Goal: Information Seeking & Learning: Learn about a topic

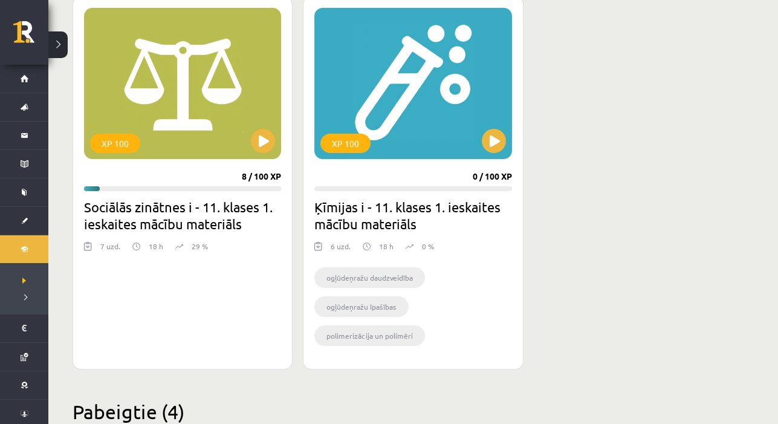
scroll to position [359, 0]
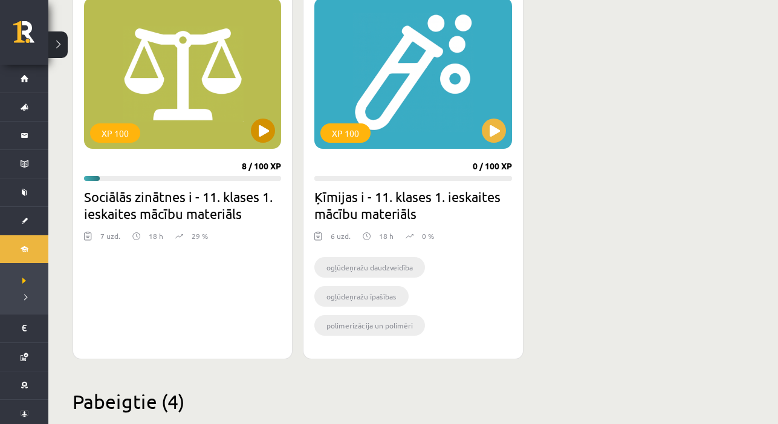
click at [264, 126] on button at bounding box center [263, 131] width 24 height 24
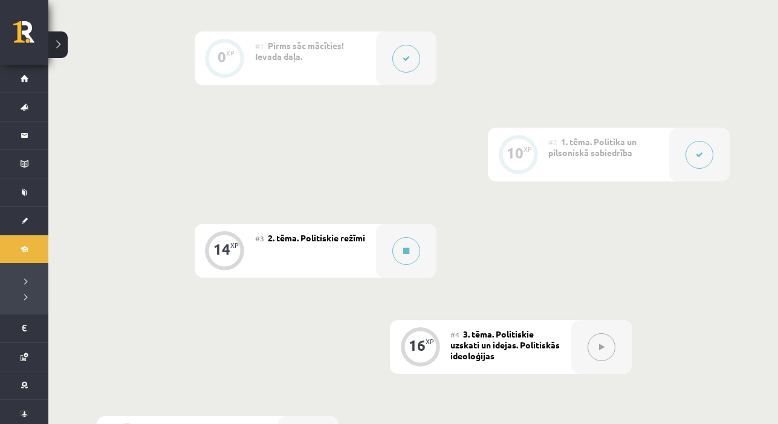
scroll to position [295, 0]
click at [407, 252] on icon at bounding box center [406, 250] width 6 height 7
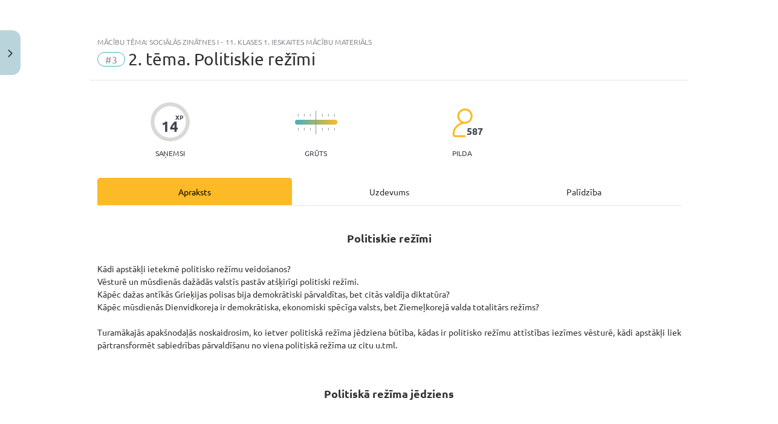
click at [397, 189] on div "Uzdevums" at bounding box center [389, 191] width 195 height 27
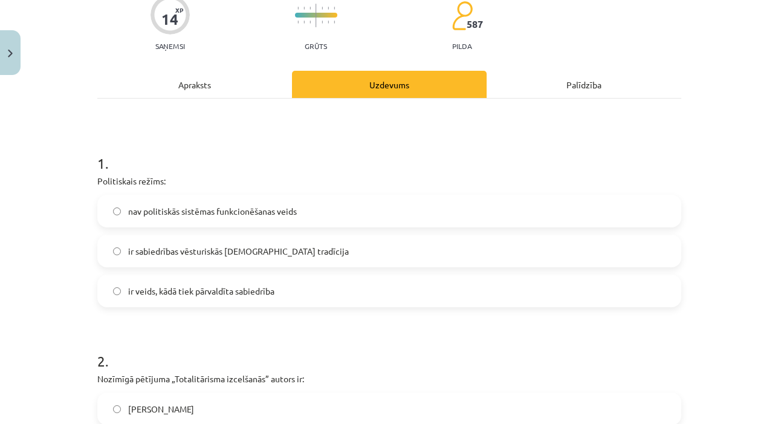
scroll to position [123, 0]
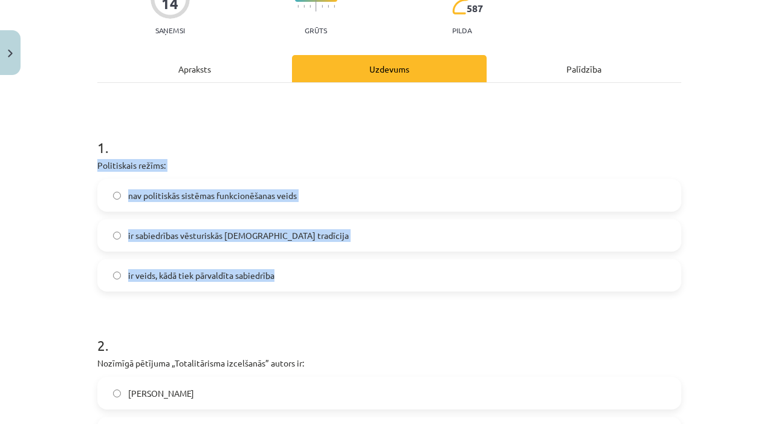
drag, startPoint x: 97, startPoint y: 165, endPoint x: 298, endPoint y: 272, distance: 227.8
click at [298, 272] on div "1 . Politiskais režīms: nav politiskās sistēmas funkcionēšanas veids ir sabiedr…" at bounding box center [389, 205] width 584 height 174
copy div "Politiskais režīms: nav politiskās sistēmas funkcionēšanas veids ir sabiedrības…"
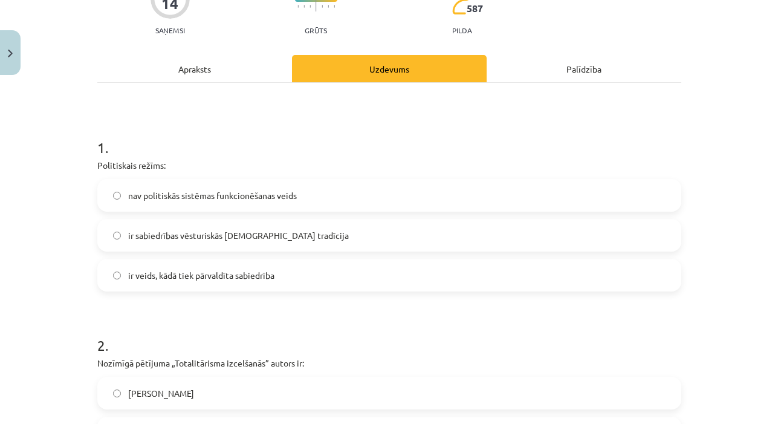
click at [296, 279] on label "ir veids, kādā tiek pārvaldīta sabiedrība" at bounding box center [390, 275] width 582 height 30
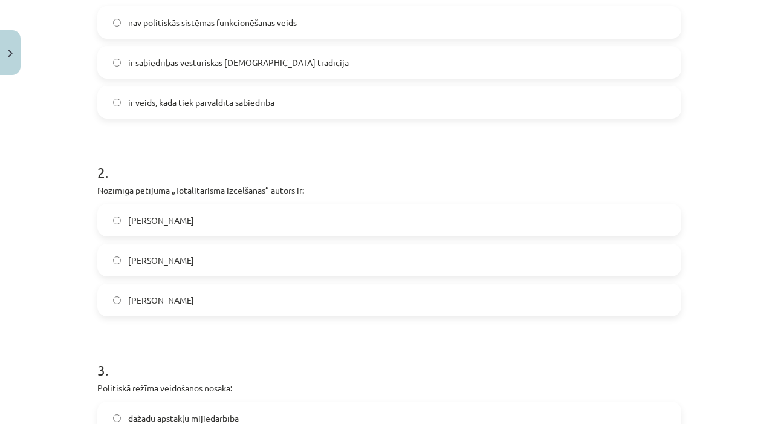
scroll to position [327, 0]
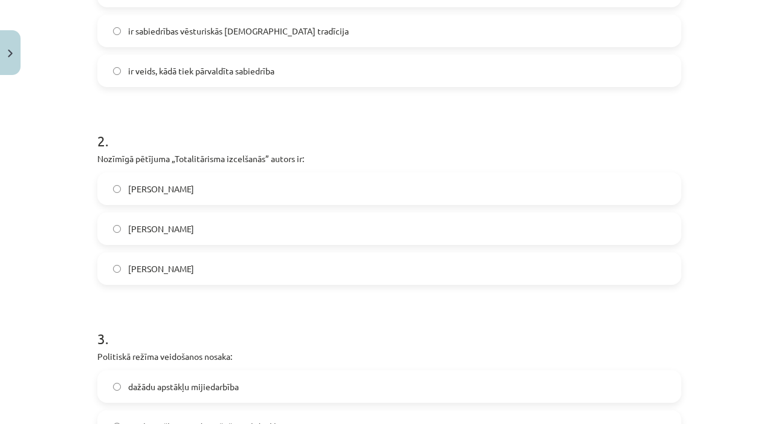
drag, startPoint x: 99, startPoint y: 158, endPoint x: 221, endPoint y: 267, distance: 162.8
click at [221, 267] on div "2 . Nozīmīgā pētījuma „Totalitārisma izcelšanās” autors ir: [PERSON_NAME] Ārend…" at bounding box center [389, 198] width 584 height 174
copy div "Nozīmīgā pētījuma „Totalitārisma izcelšanās” autors ir: [PERSON_NAME] Ārendte […"
click at [241, 225] on label "[PERSON_NAME]" at bounding box center [390, 229] width 582 height 30
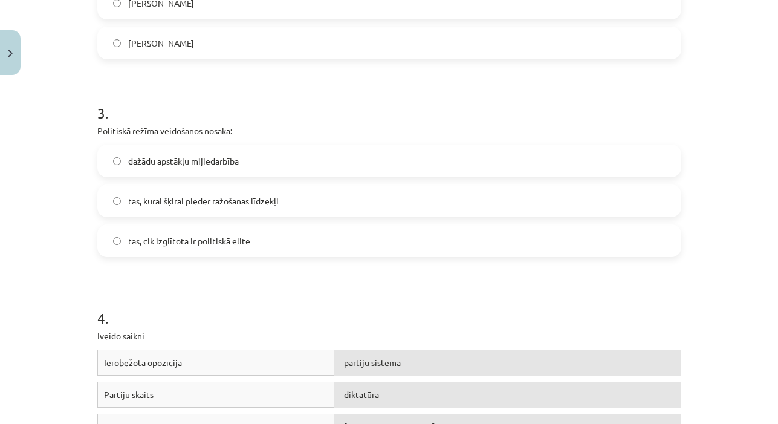
scroll to position [555, 0]
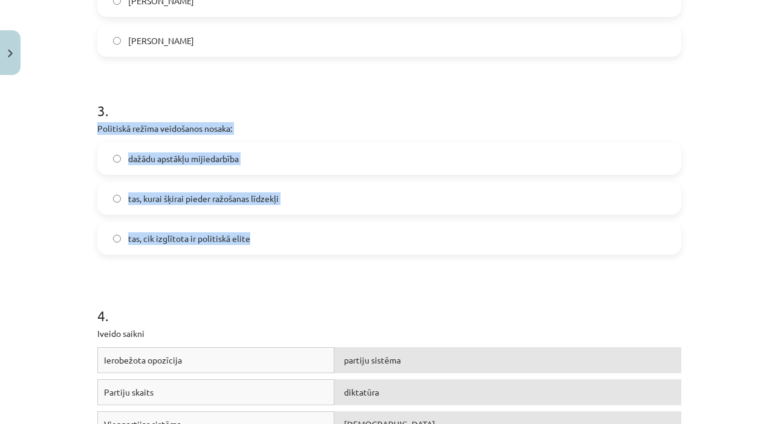
drag, startPoint x: 97, startPoint y: 128, endPoint x: 278, endPoint y: 238, distance: 212.2
click at [278, 238] on div "3 . Politiskā režīma veidošanos nosaka: dažādu apstākļu mijiedarbība tas, kurai…" at bounding box center [389, 168] width 584 height 174
copy div "Politiskā režīma veidošanos nosaka: dažādu apstākļu mijiedarbība tas, kurai šķi…"
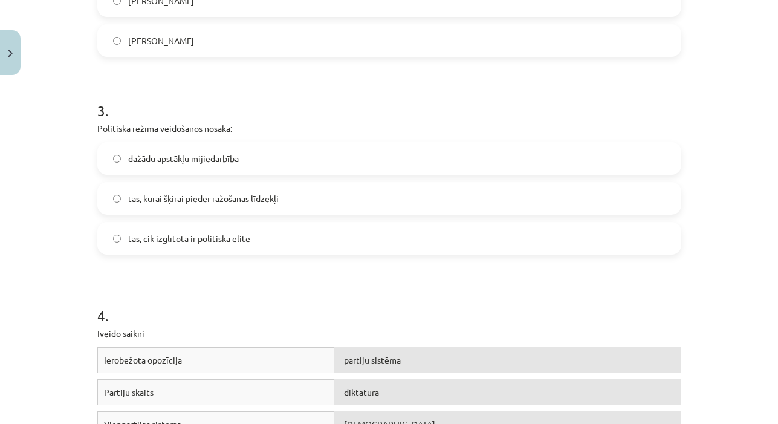
click at [285, 157] on label "dažādu apstākļu mijiedarbība" at bounding box center [390, 158] width 582 height 30
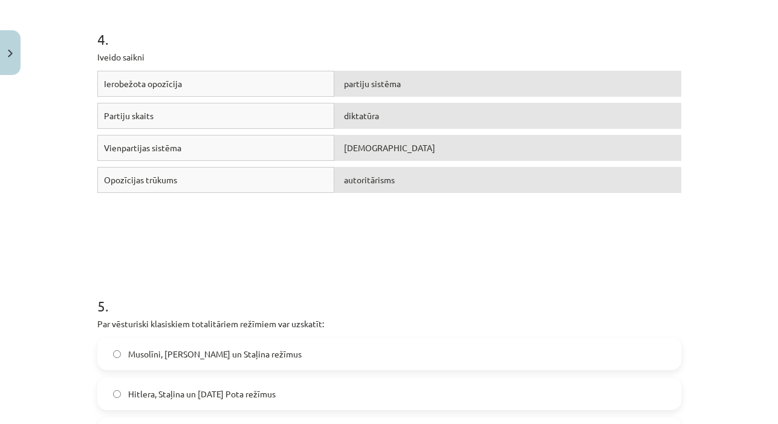
scroll to position [838, 0]
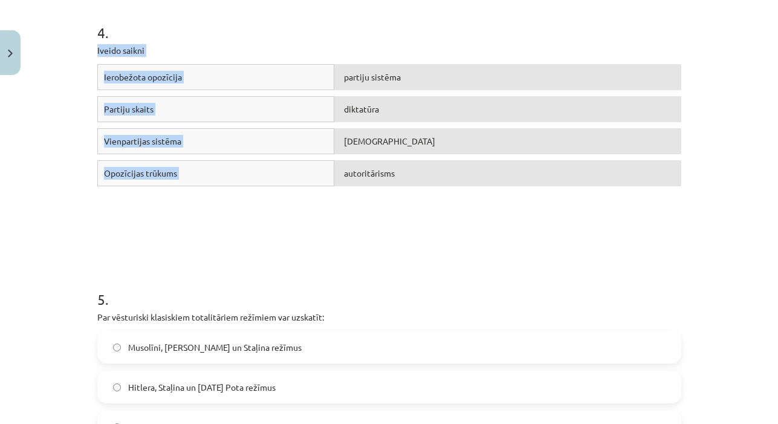
drag, startPoint x: 94, startPoint y: 47, endPoint x: 453, endPoint y: 191, distance: 386.2
copy div "Iveido saikni Ierobežota opozīcija partiju sistēma Partiju skaits diktatūra Vie…"
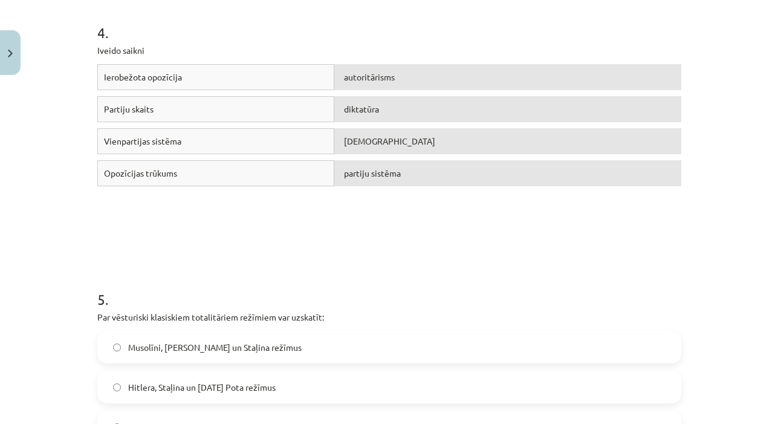
click at [412, 235] on div "Ierobežota opozīcija autoritārisms Partiju skaits diktatūra Vienpartijas sistēm…" at bounding box center [389, 154] width 584 height 181
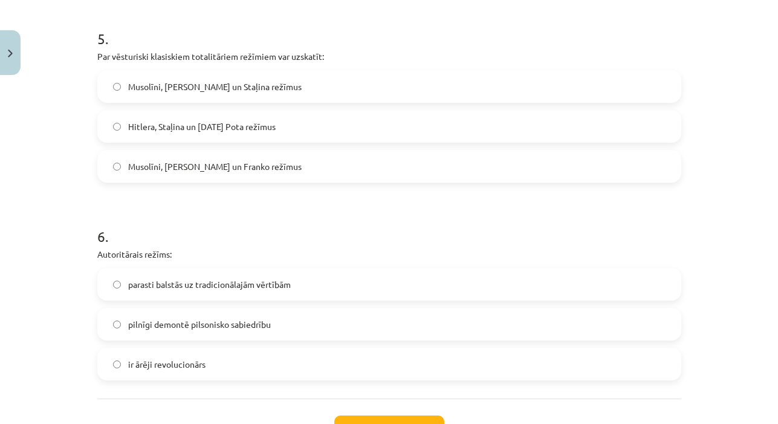
scroll to position [1106, 0]
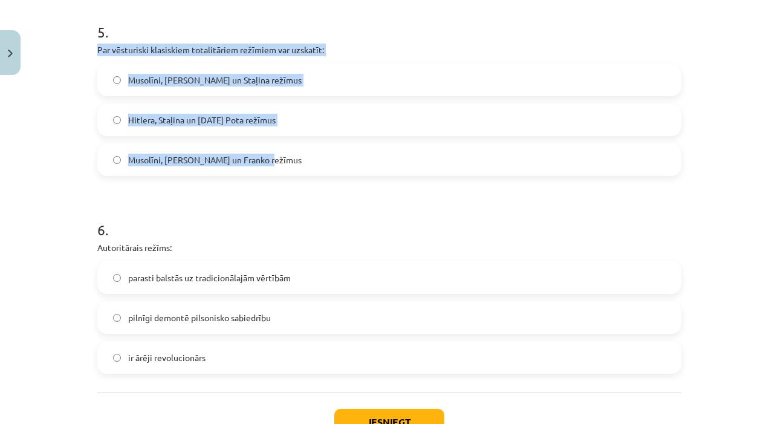
drag, startPoint x: 97, startPoint y: 49, endPoint x: 281, endPoint y: 168, distance: 218.8
click at [281, 168] on div "5 . Par vēsturiski klasiskiem totalitāriem režīmiem var uzskatīt: [PERSON_NAME]…" at bounding box center [389, 89] width 584 height 174
copy div "Par vēsturiski klasiskiem totalitāriem režīmiem var uzskatīt: [PERSON_NAME], [P…"
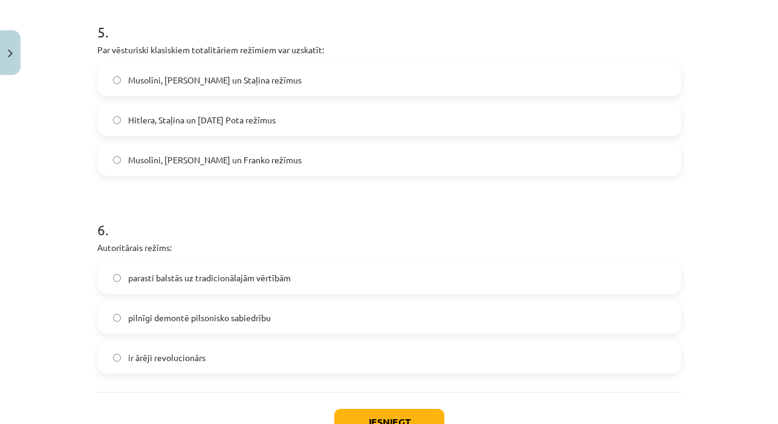
click at [333, 76] on label "Musolīni, [PERSON_NAME] un Staļina režīmus" at bounding box center [390, 80] width 582 height 30
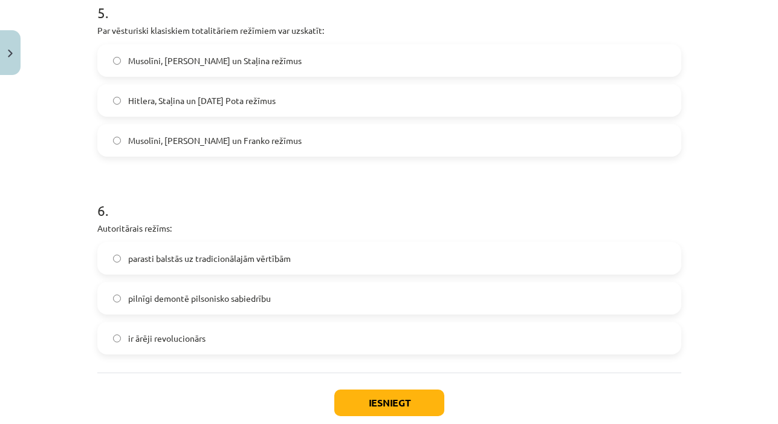
scroll to position [1141, 0]
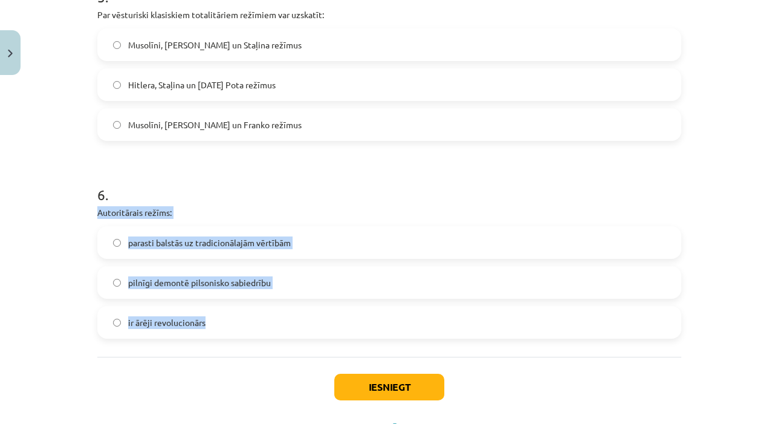
drag, startPoint x: 96, startPoint y: 207, endPoint x: 224, endPoint y: 320, distance: 171.0
copy div "Autoritārais režīms: parasti balstās uz tradicionālajām vērtībām pilnīgi demont…"
click at [315, 226] on div "6 . Autoritārais režīms: parasti balstās uz tradicionālajām vērtībām pilnīgi de…" at bounding box center [389, 252] width 584 height 174
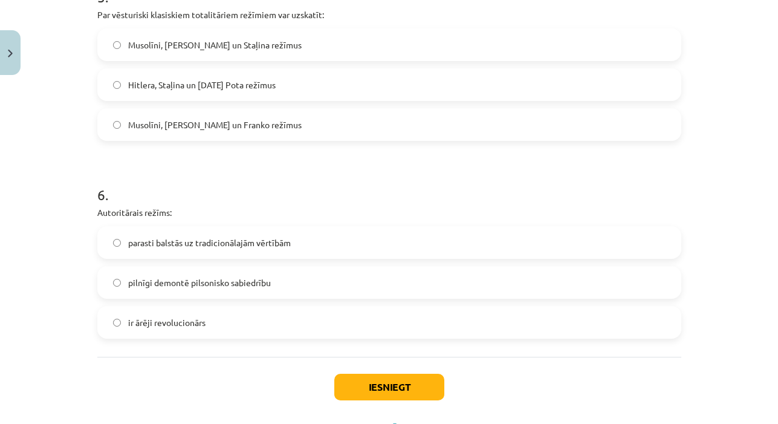
click at [314, 235] on label "parasti balstās uz tradicionālajām vērtībām" at bounding box center [390, 242] width 582 height 30
click at [374, 394] on button "Iesniegt" at bounding box center [389, 387] width 110 height 27
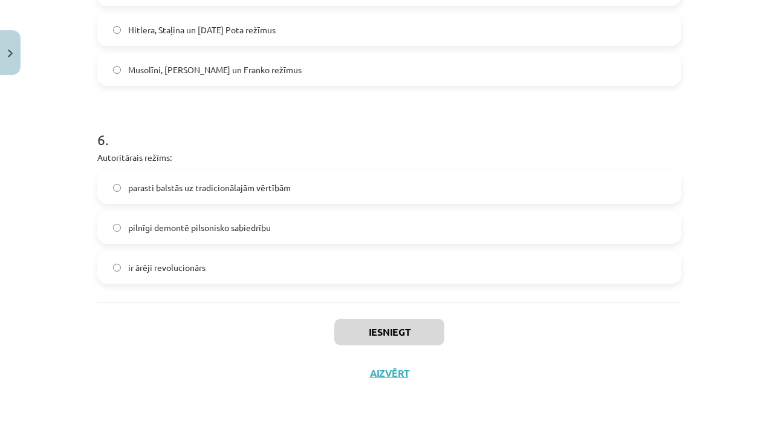
scroll to position [1198, 0]
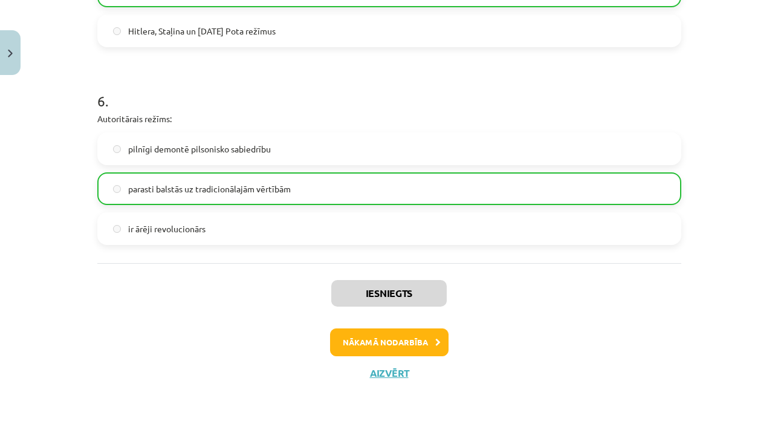
click at [386, 345] on button "Nākamā nodarbība" at bounding box center [389, 342] width 119 height 28
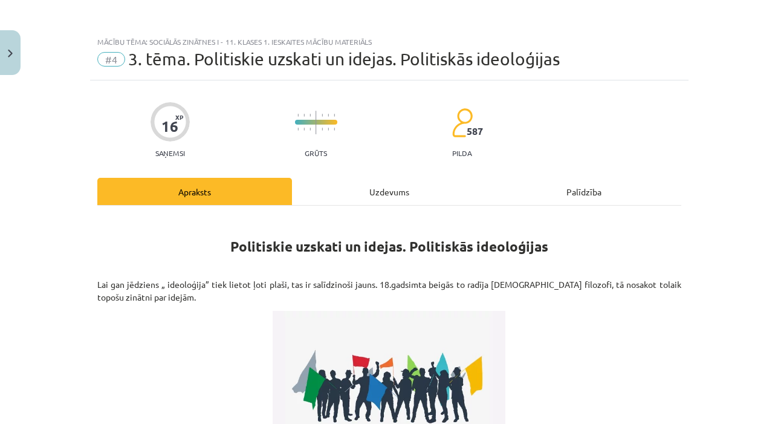
scroll to position [0, 0]
click at [385, 182] on div "Uzdevums" at bounding box center [389, 191] width 195 height 27
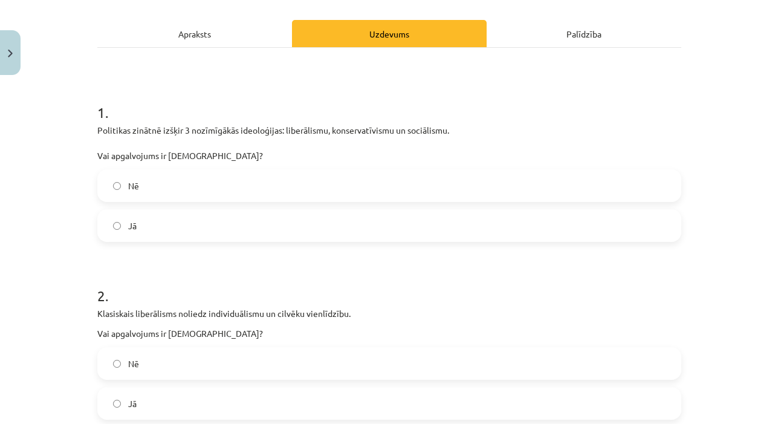
scroll to position [157, 0]
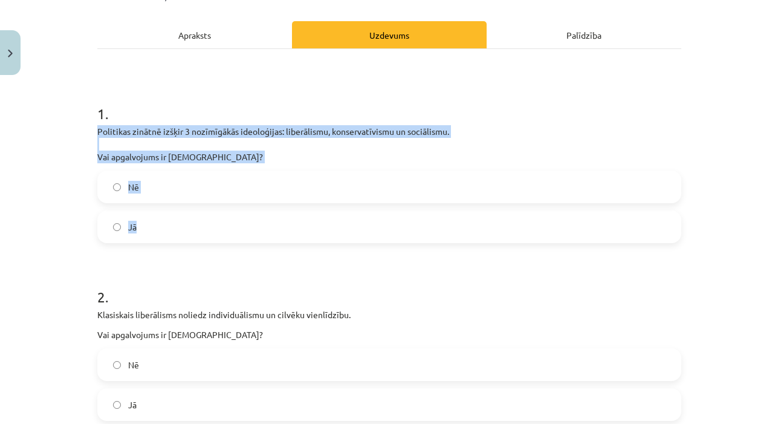
drag, startPoint x: 93, startPoint y: 130, endPoint x: 180, endPoint y: 234, distance: 135.7
copy div "Politikas zinātnē izšķir 3 nozīmīgākās ideoloģijas: liberālismu, konservatīvism…"
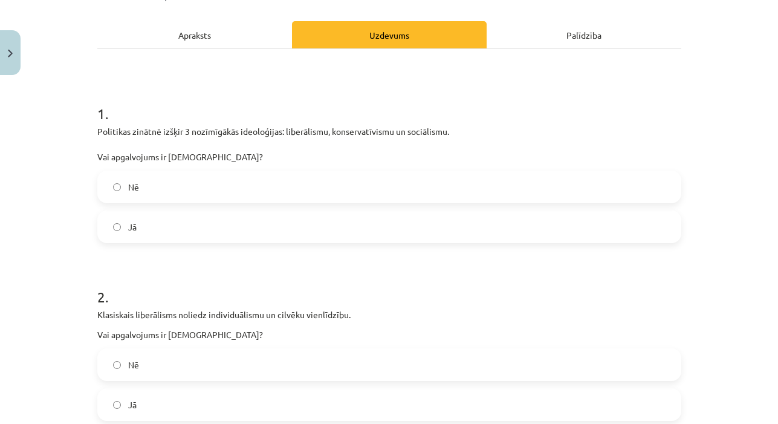
click at [202, 226] on label "Jā" at bounding box center [390, 227] width 582 height 30
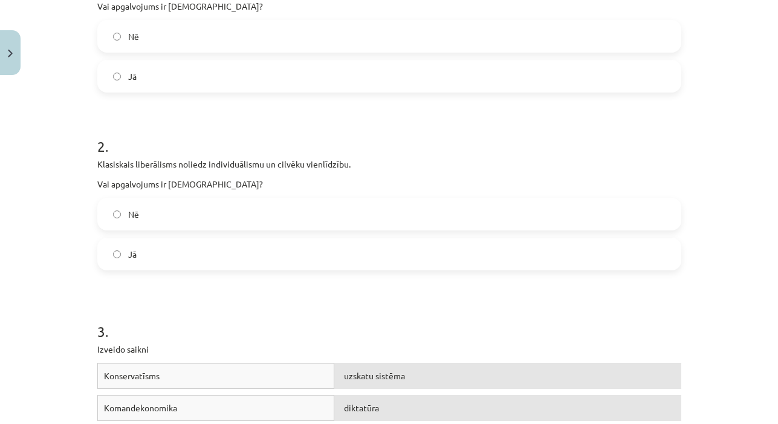
scroll to position [331, 0]
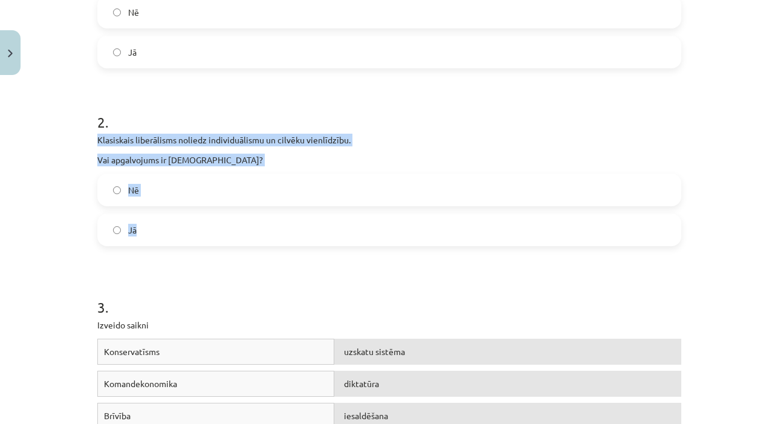
drag, startPoint x: 94, startPoint y: 138, endPoint x: 189, endPoint y: 238, distance: 138.6
copy div "Klasiskais liberālisms noliedz individuālismu un cilvēku vienlīdzību. Vai apgal…"
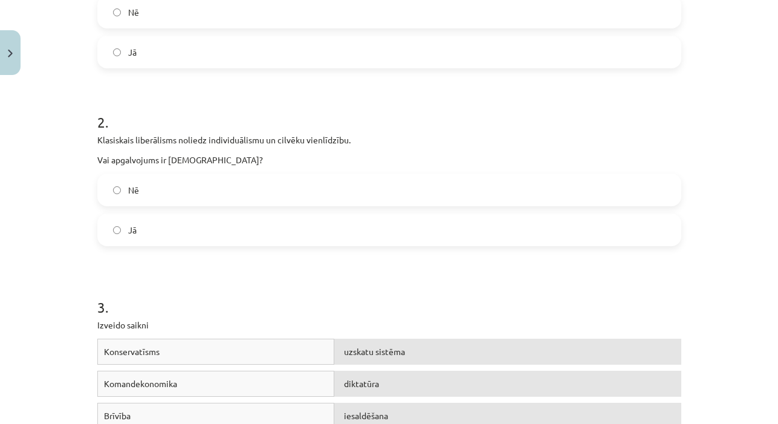
click at [227, 199] on label "Nē" at bounding box center [390, 190] width 582 height 30
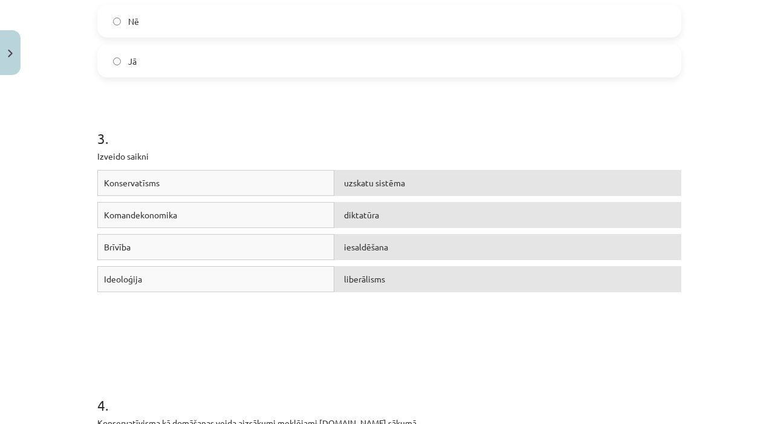
scroll to position [514, 0]
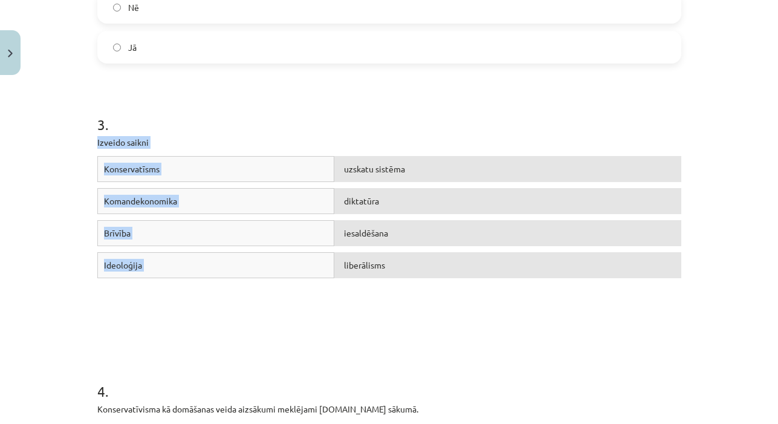
drag, startPoint x: 96, startPoint y: 139, endPoint x: 400, endPoint y: 295, distance: 342.2
click at [400, 295] on div "16 XP Saņemsi Grūts 587 pilda Apraksts Uzdevums Palīdzība 1 . Politikas zinātnē…" at bounding box center [389, 362] width 599 height 1592
copy div "Izveido saikni Konservatīsms uzskatu sistēma Komandekonomika diktatūra Brīvība …"
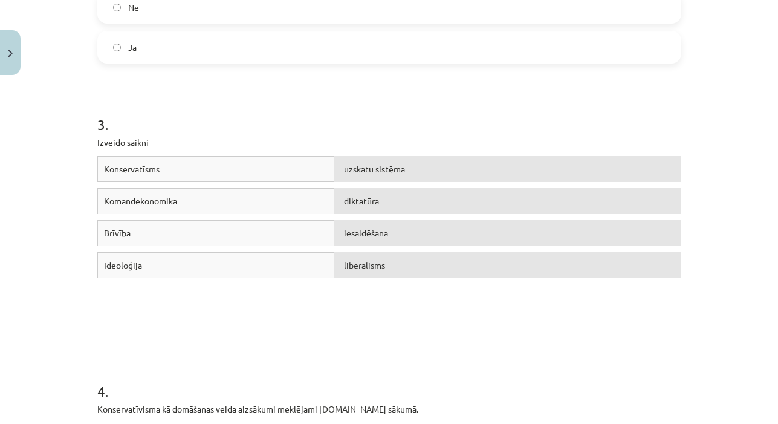
click at [403, 301] on div "Konservatīsms uzskatu sistēma Komandekonomika diktatūra Brīvība iesaldēšana Ide…" at bounding box center [389, 246] width 584 height 181
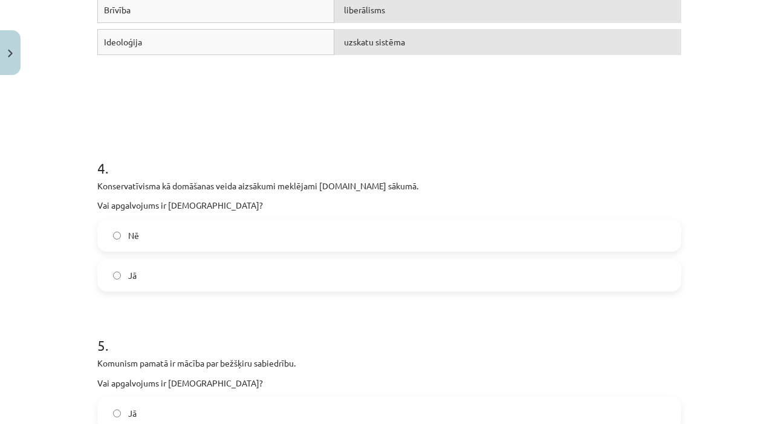
scroll to position [740, 0]
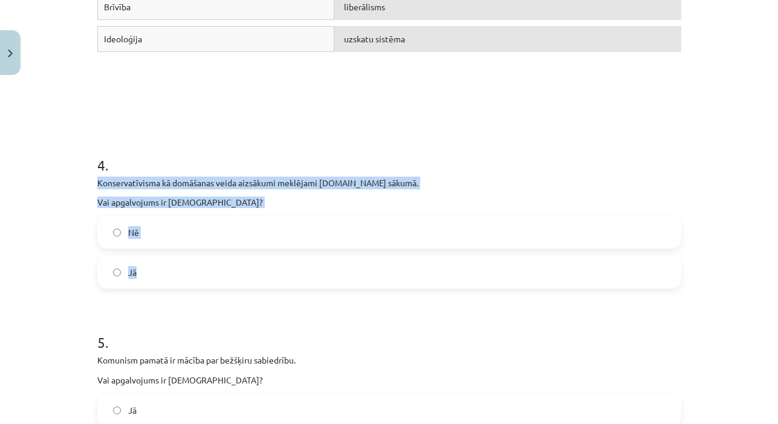
drag, startPoint x: 96, startPoint y: 180, endPoint x: 149, endPoint y: 275, distance: 108.6
click at [149, 275] on div "16 XP Saņemsi Grūts 587 pilda Apraksts Uzdevums Palīdzība 1 . Politikas zinātnē…" at bounding box center [389, 136] width 599 height 1592
copy div "Konservatīvisma kā domāšanas veida aizsākumi meklējami [DOMAIN_NAME] sākumā. Va…"
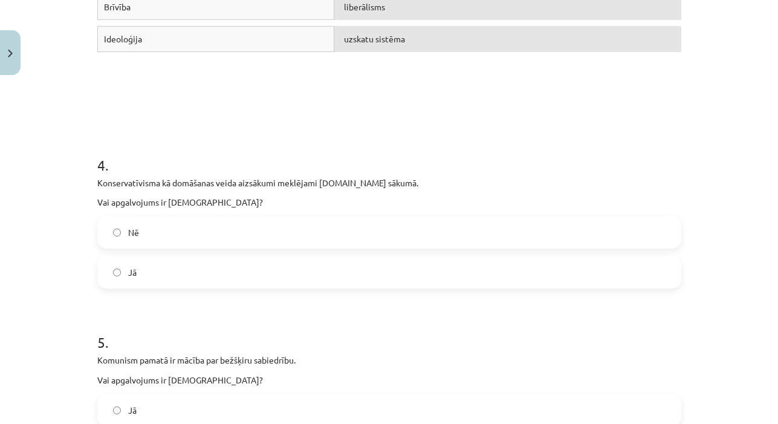
click at [270, 226] on label "Nē" at bounding box center [390, 232] width 582 height 30
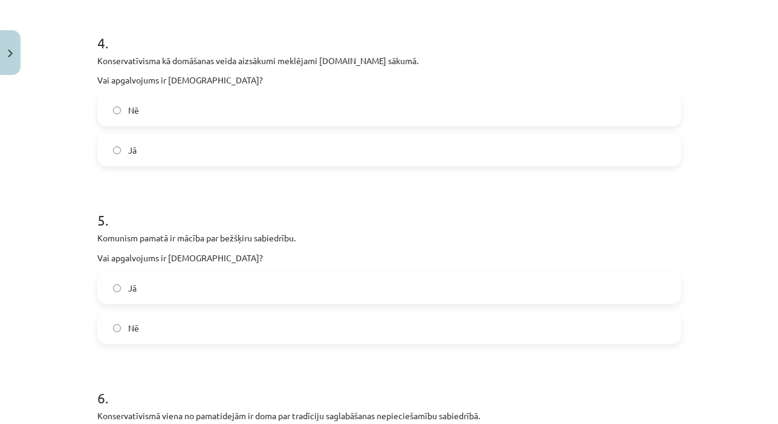
scroll to position [910, 0]
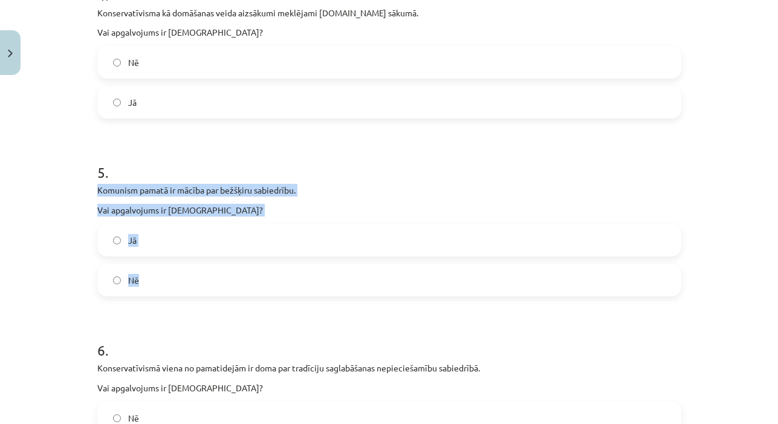
drag, startPoint x: 98, startPoint y: 189, endPoint x: 181, endPoint y: 294, distance: 133.5
click at [181, 294] on div "5 . Komunism pamatā ir mācība par bežšķiru sabiedrību. Vai apgalvojums ir [DEMO…" at bounding box center [389, 220] width 584 height 154
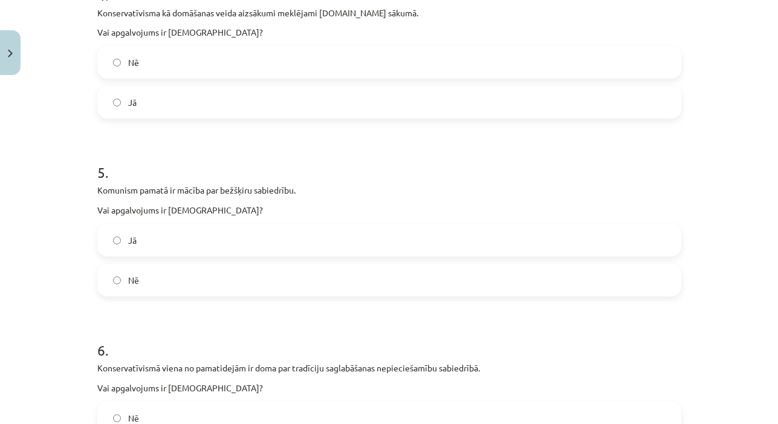
click at [210, 236] on label "Jā" at bounding box center [390, 240] width 582 height 30
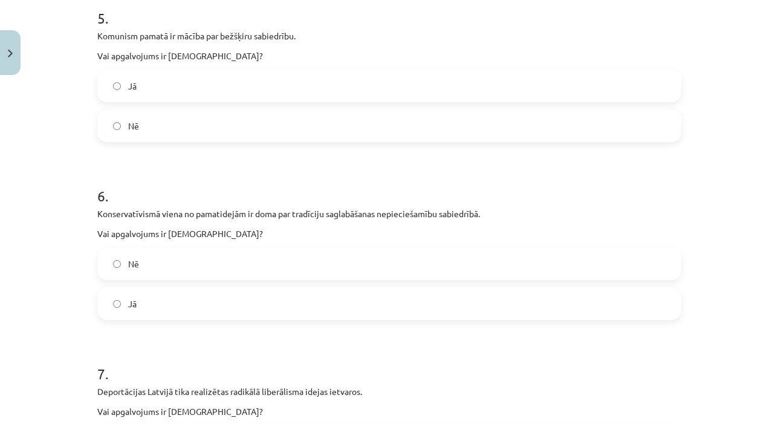
scroll to position [1086, 0]
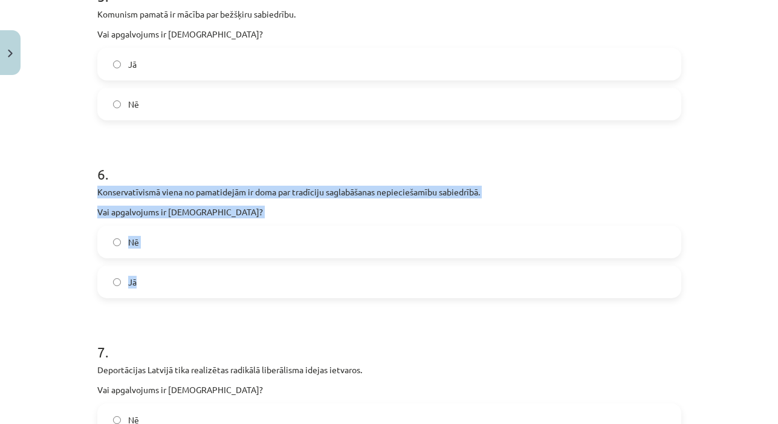
drag, startPoint x: 94, startPoint y: 189, endPoint x: 163, endPoint y: 287, distance: 119.7
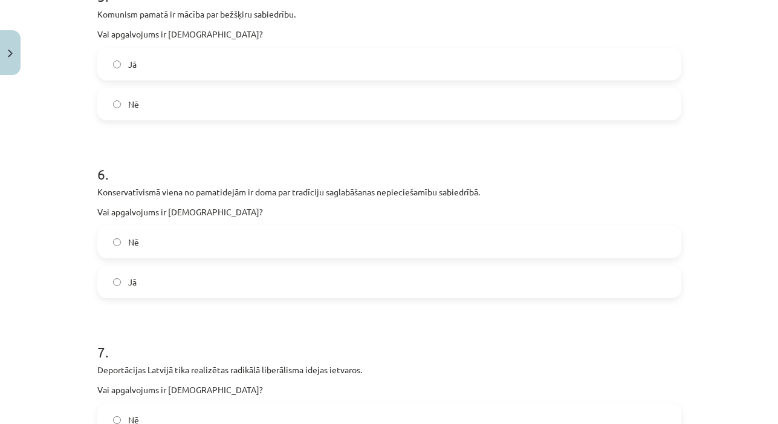
click at [238, 282] on label "Jā" at bounding box center [390, 282] width 582 height 30
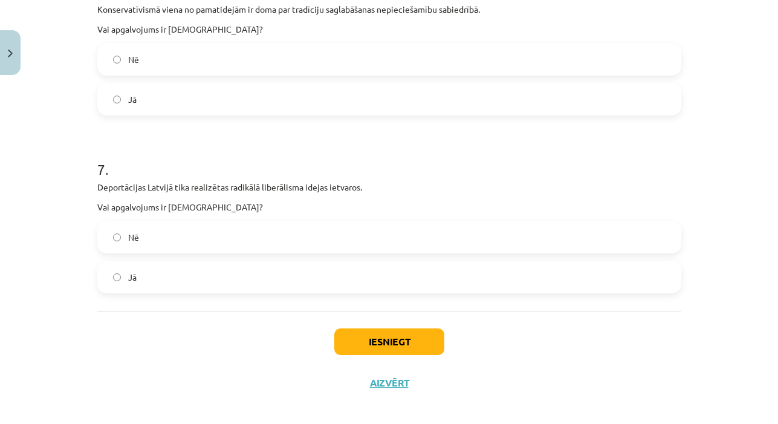
scroll to position [1273, 0]
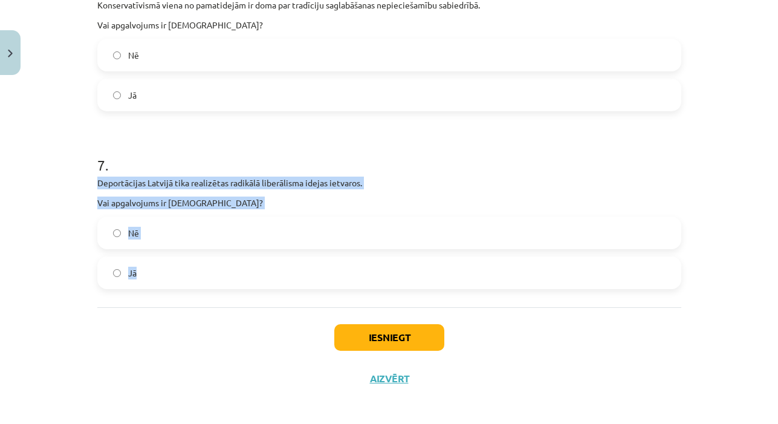
drag, startPoint x: 96, startPoint y: 181, endPoint x: 152, endPoint y: 276, distance: 110.9
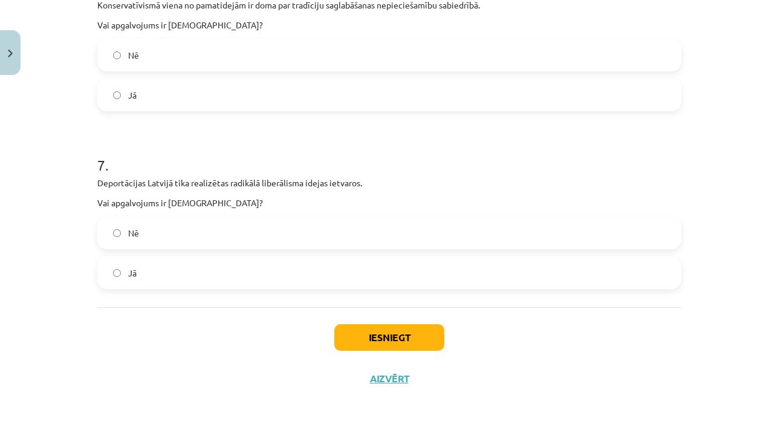
click at [231, 228] on label "Nē" at bounding box center [390, 233] width 582 height 30
click at [367, 341] on button "Iesniegt" at bounding box center [389, 337] width 110 height 27
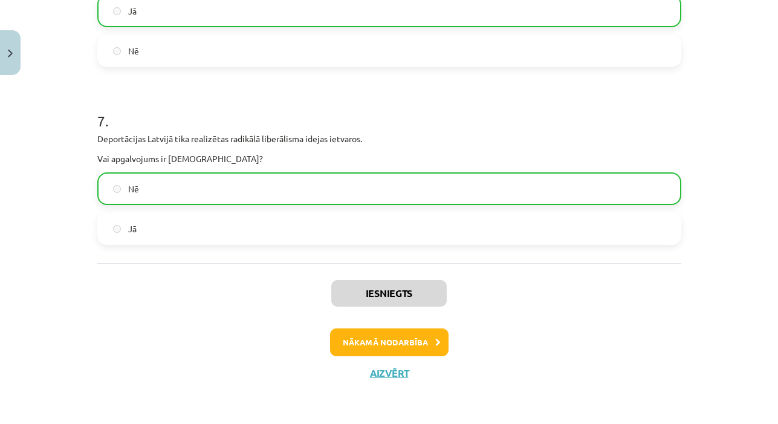
click at [381, 339] on button "Nākamā nodarbība" at bounding box center [389, 342] width 119 height 28
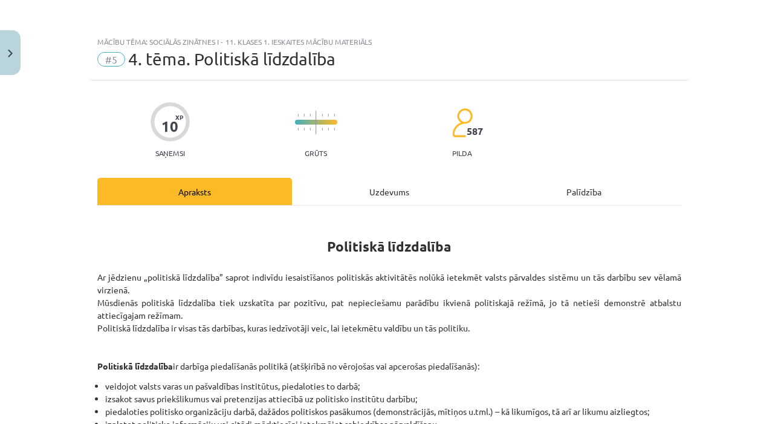
scroll to position [0, 0]
click at [381, 192] on div "Uzdevums" at bounding box center [389, 191] width 195 height 27
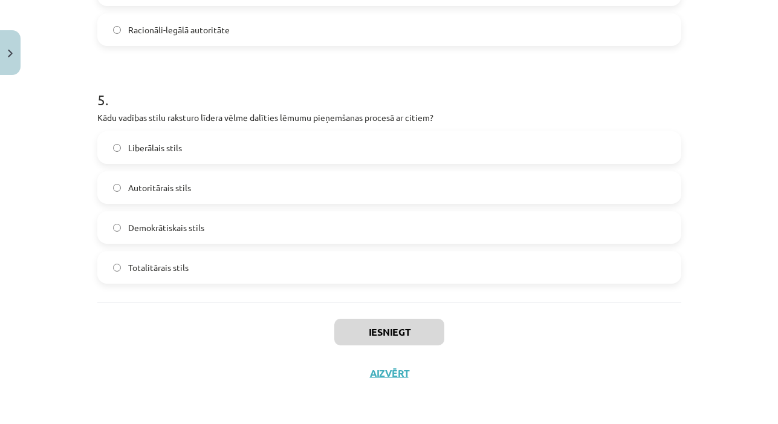
scroll to position [1123, 0]
click at [385, 371] on button "Aizvērt" at bounding box center [390, 373] width 46 height 12
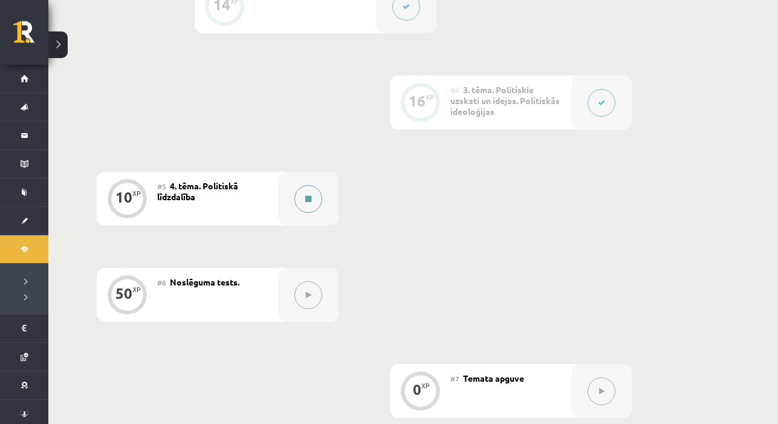
scroll to position [536, 0]
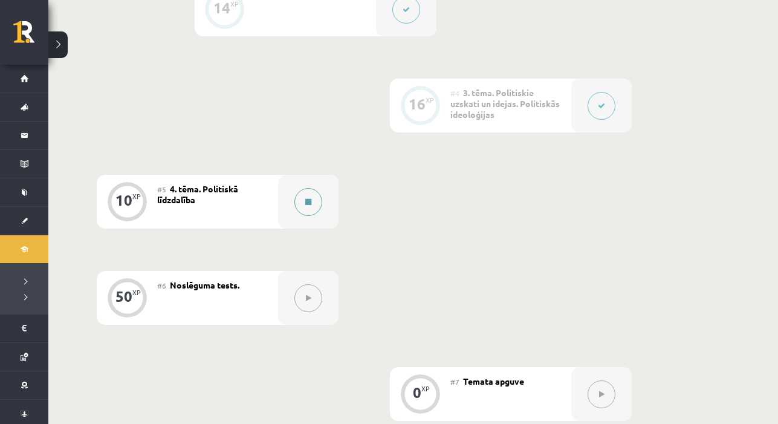
click at [310, 203] on icon at bounding box center [308, 201] width 6 height 7
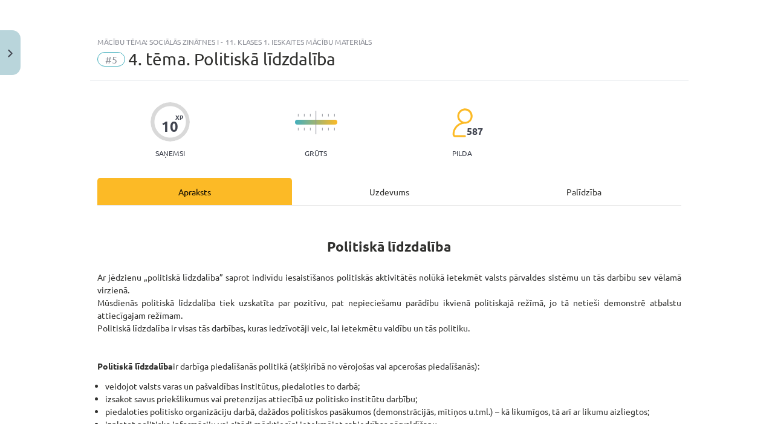
click at [388, 189] on div "Uzdevums" at bounding box center [389, 191] width 195 height 27
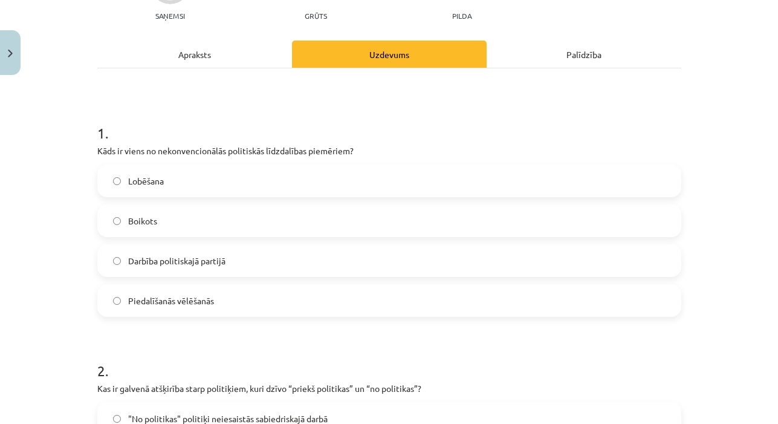
scroll to position [162, 0]
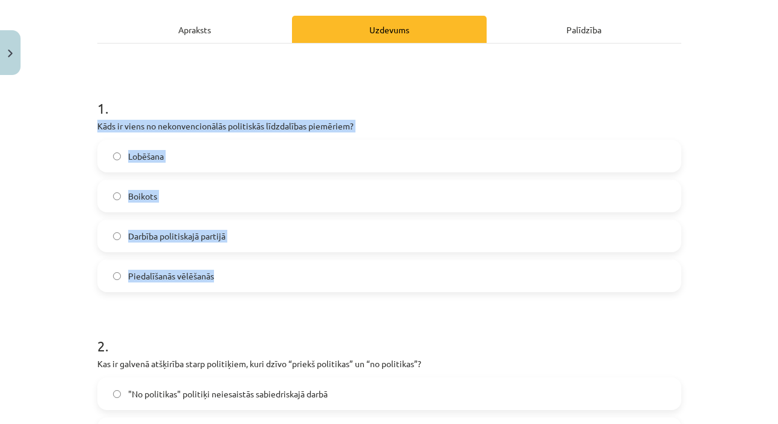
drag, startPoint x: 96, startPoint y: 125, endPoint x: 217, endPoint y: 277, distance: 194.2
click at [258, 204] on label "Boikots" at bounding box center [390, 196] width 582 height 30
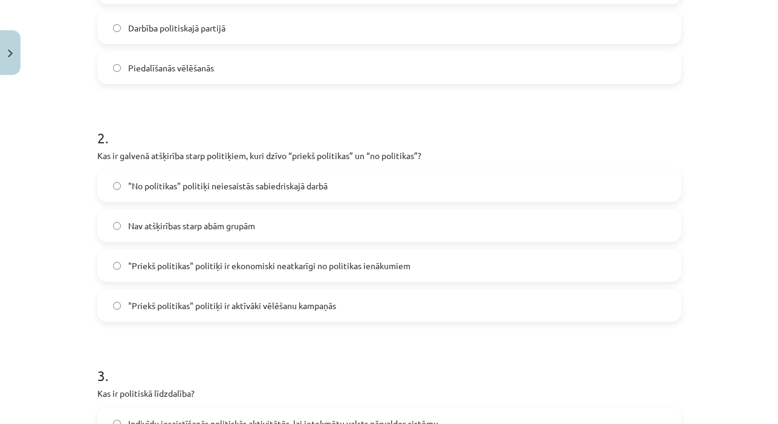
scroll to position [395, 0]
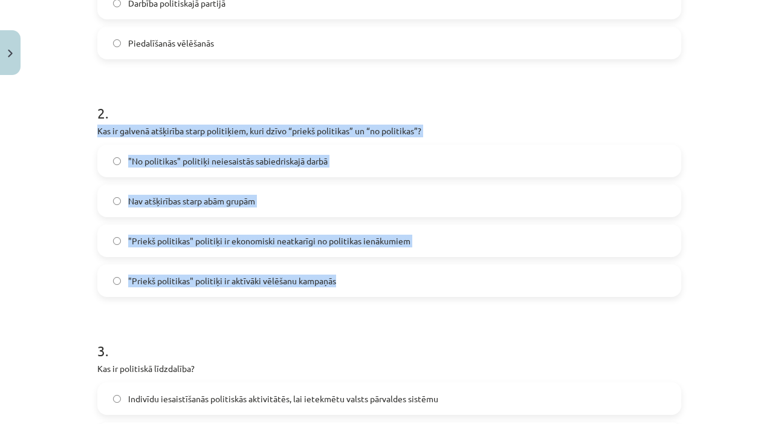
drag, startPoint x: 95, startPoint y: 131, endPoint x: 346, endPoint y: 281, distance: 292.7
click at [346, 281] on div "10 XP Saņemsi Grūts 587 pilda Apraksts Uzdevums Palīdzība 1 . Kāds ir viens no …" at bounding box center [389, 402] width 599 height 1435
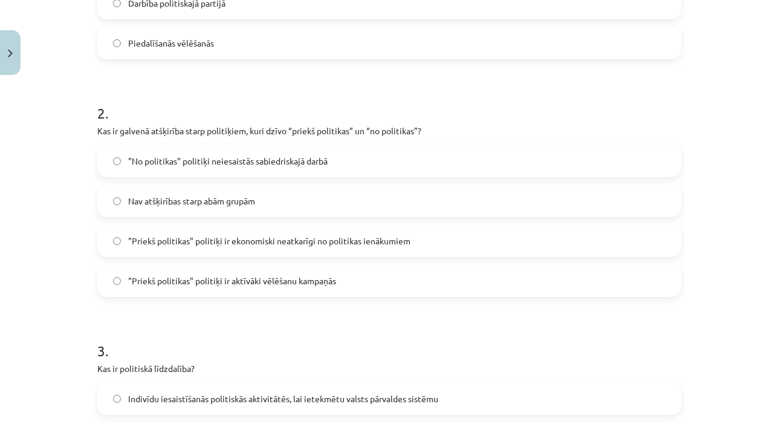
click at [431, 241] on label ""Priekš politikas" politiķi ir ekonomiski neatkarīgi no politikas ienākumiem" at bounding box center [390, 241] width 582 height 30
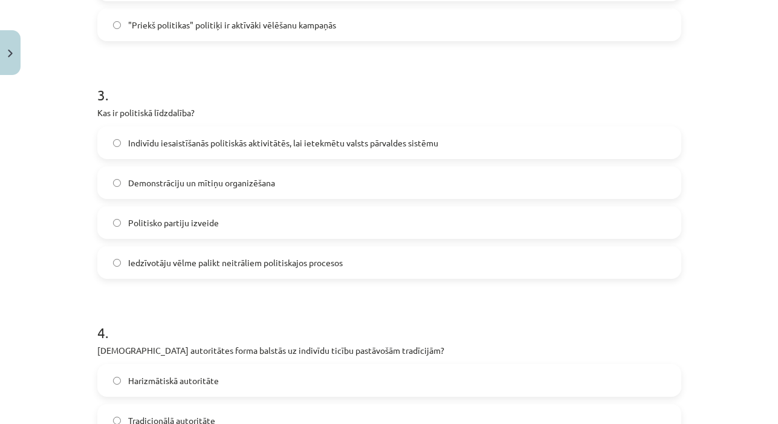
scroll to position [654, 0]
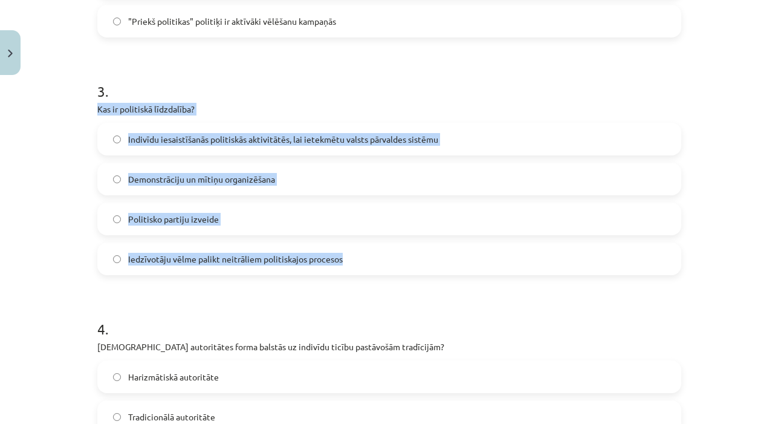
drag, startPoint x: 93, startPoint y: 106, endPoint x: 353, endPoint y: 259, distance: 301.4
click at [353, 260] on div "10 XP Saņemsi Grūts 587 pilda Apraksts Uzdevums Palīdzība 1 . Kāds ir viens no …" at bounding box center [389, 143] width 599 height 1435
click at [400, 143] on span "Indivīdu iesaistīšanās politiskās aktivitātēs, lai ietekmētu valsts pārvaldes s…" at bounding box center [283, 139] width 310 height 13
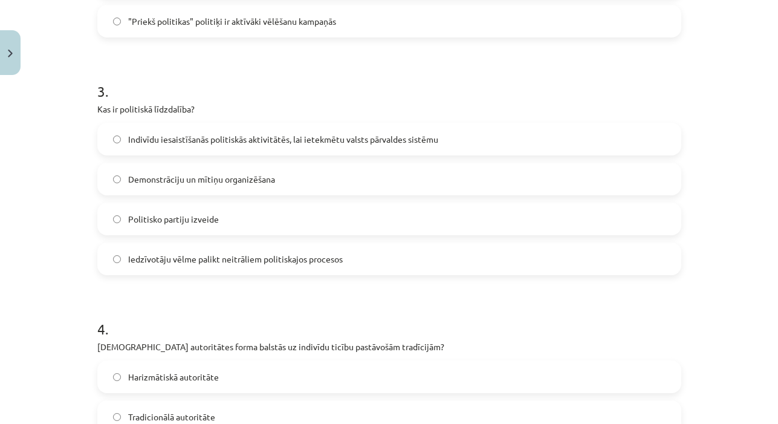
click at [350, 270] on label "Iedzīvotāju vēlme palikt neitrāliem politiskajos procesos" at bounding box center [390, 259] width 582 height 30
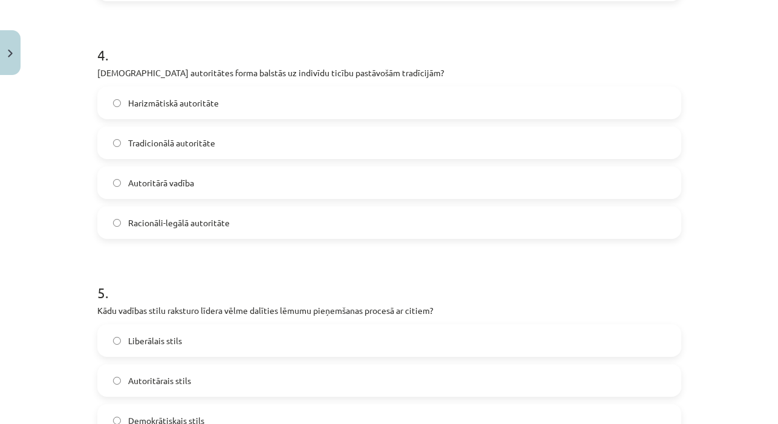
scroll to position [934, 0]
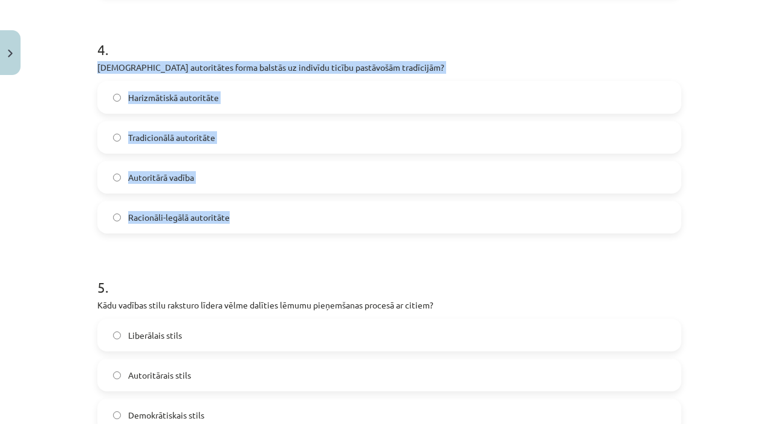
drag, startPoint x: 96, startPoint y: 67, endPoint x: 247, endPoint y: 226, distance: 218.6
click at [237, 135] on label "Tradicionālā autoritāte" at bounding box center [390, 137] width 582 height 30
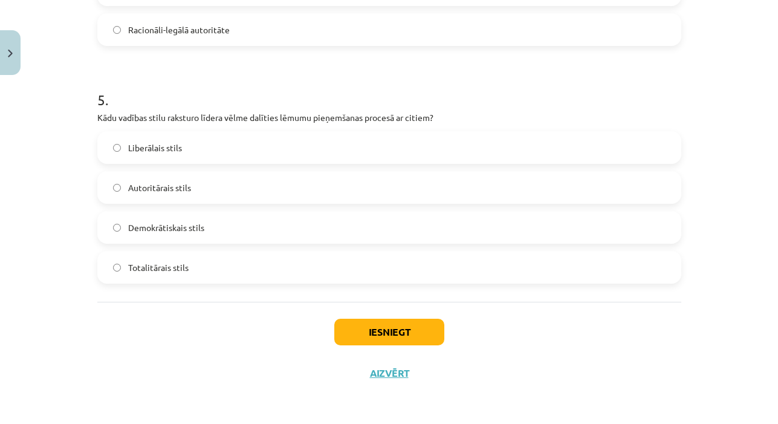
scroll to position [1123, 0]
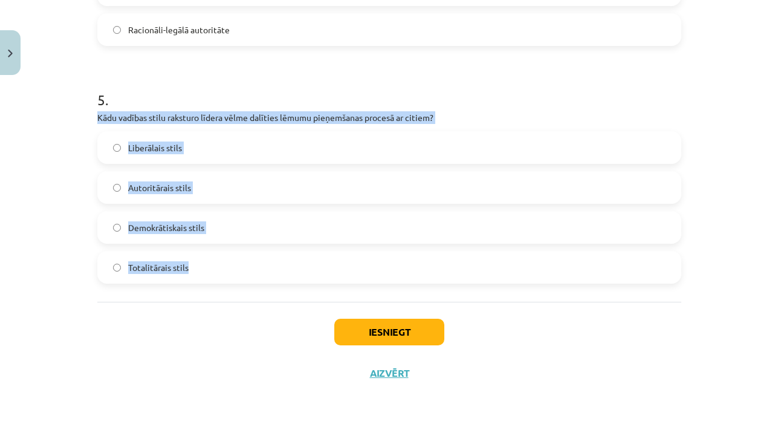
drag, startPoint x: 96, startPoint y: 115, endPoint x: 218, endPoint y: 267, distance: 195.0
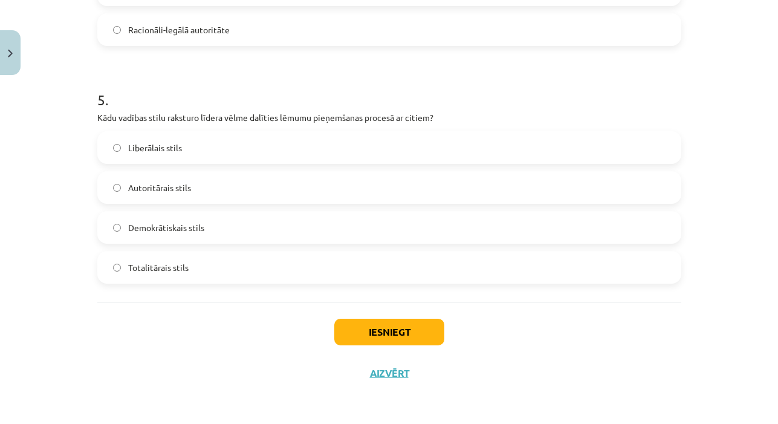
click at [218, 220] on label "Demokrātiskais stils" at bounding box center [390, 227] width 582 height 30
click at [352, 328] on button "Iesniegt" at bounding box center [389, 332] width 110 height 27
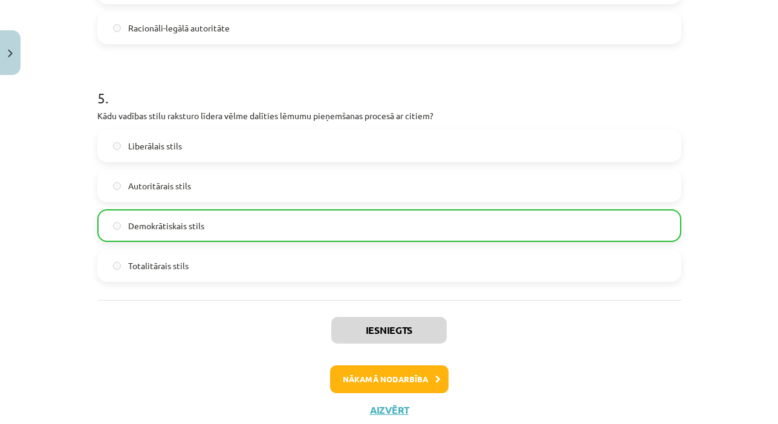
click at [386, 373] on button "Nākamā nodarbība" at bounding box center [389, 379] width 119 height 28
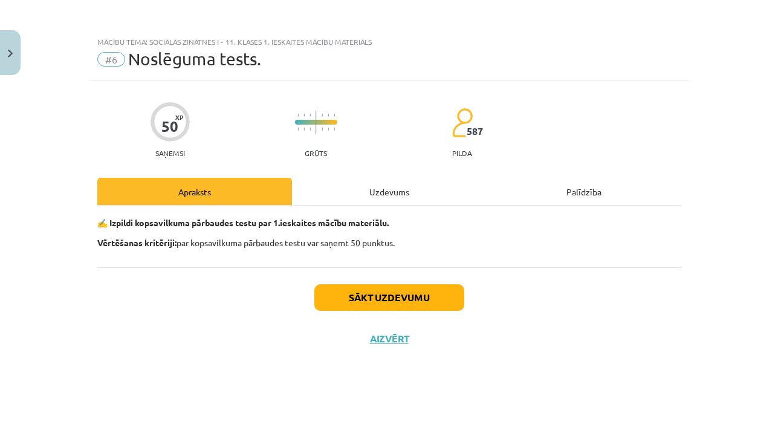
scroll to position [0, 0]
click at [359, 181] on div "Uzdevums" at bounding box center [389, 191] width 195 height 27
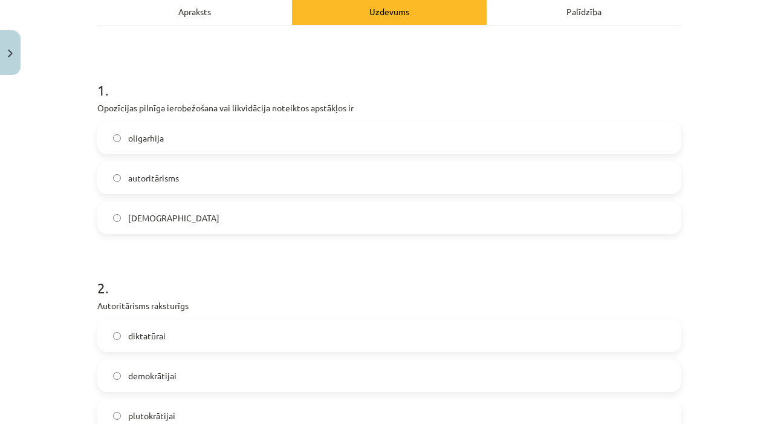
scroll to position [180, 0]
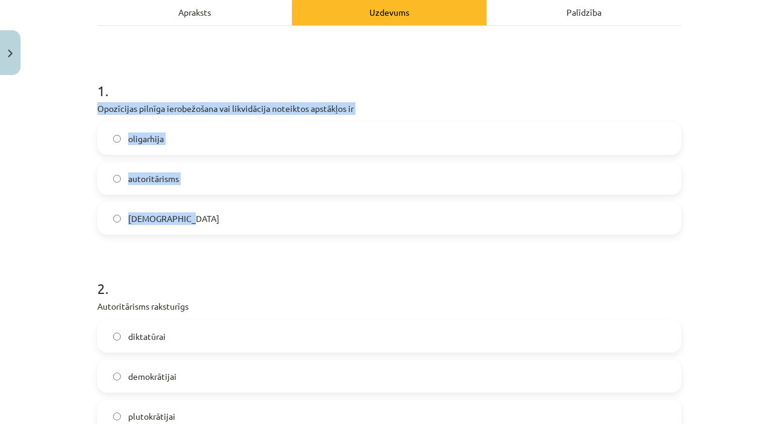
drag, startPoint x: 95, startPoint y: 108, endPoint x: 207, endPoint y: 230, distance: 166.5
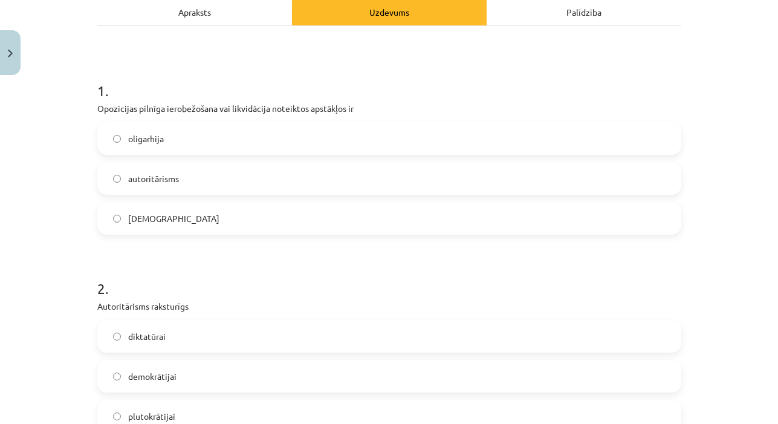
click at [243, 215] on label "[DEMOGRAPHIC_DATA]" at bounding box center [390, 218] width 582 height 30
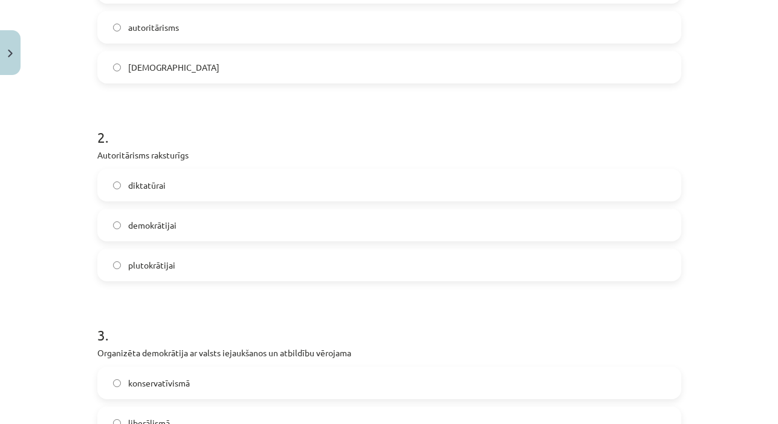
scroll to position [331, 0]
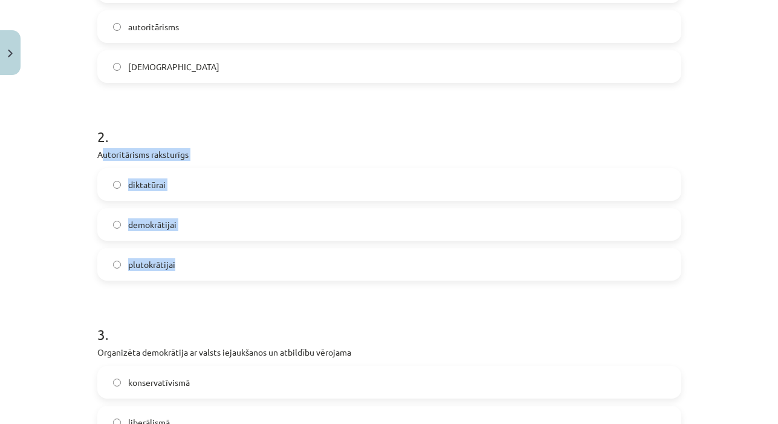
drag, startPoint x: 99, startPoint y: 153, endPoint x: 210, endPoint y: 265, distance: 157.8
click at [210, 265] on div "2 . Autoritārisms raksturīgs diktatūrai demokrātijai plutokrātijai" at bounding box center [389, 194] width 584 height 174
click at [212, 185] on label "diktatūrai" at bounding box center [390, 184] width 582 height 30
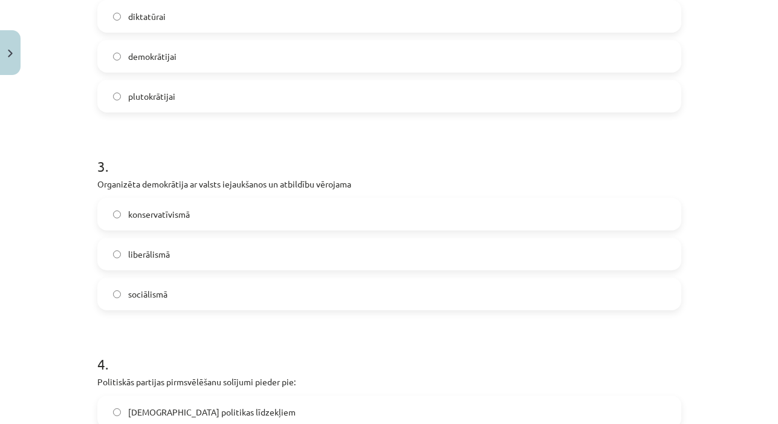
scroll to position [511, 0]
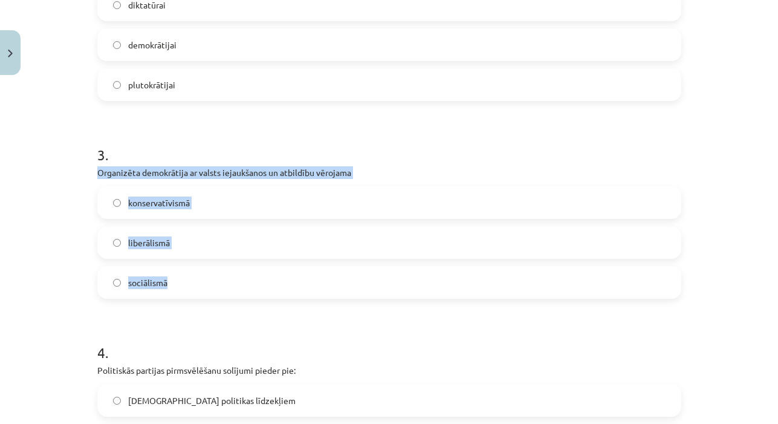
drag, startPoint x: 96, startPoint y: 169, endPoint x: 194, endPoint y: 293, distance: 158.0
click at [206, 279] on label "sociālismā" at bounding box center [390, 282] width 582 height 30
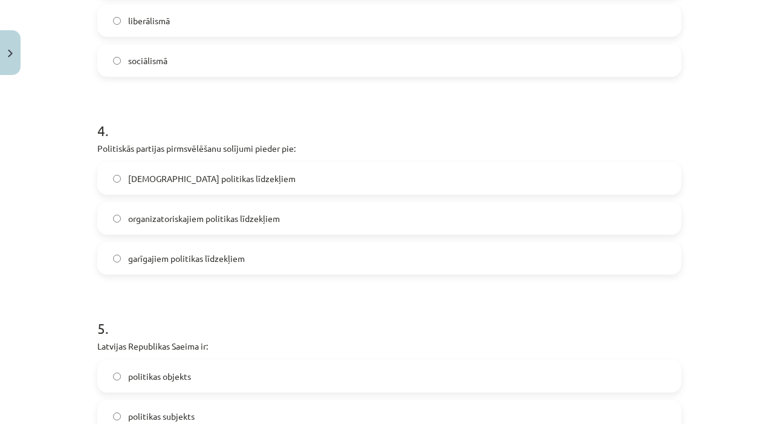
scroll to position [737, 0]
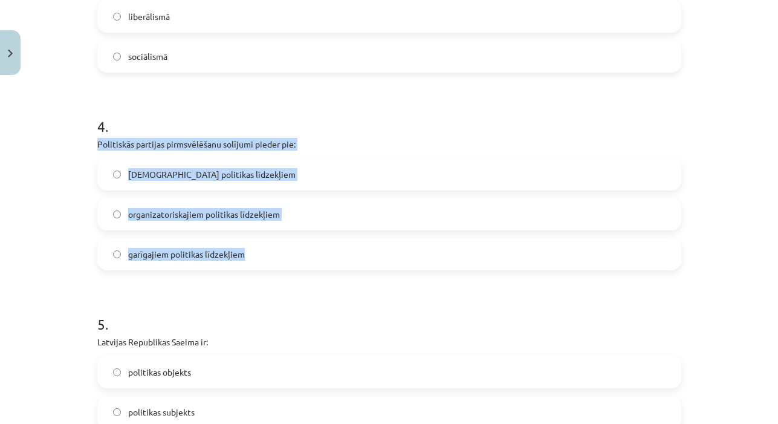
drag, startPoint x: 95, startPoint y: 142, endPoint x: 267, endPoint y: 262, distance: 209.7
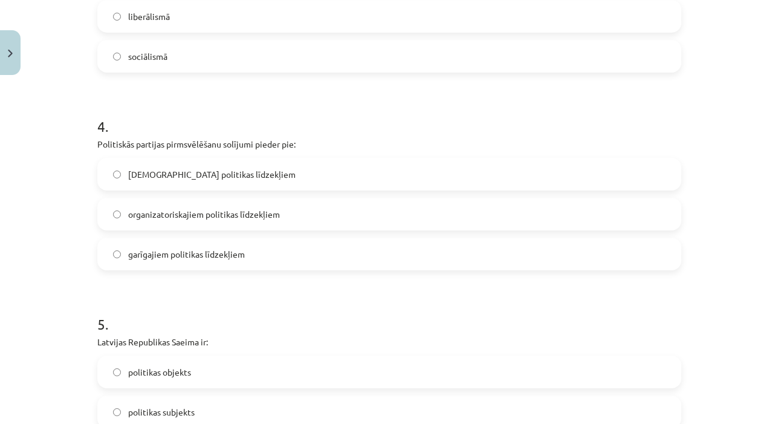
click at [270, 253] on label "garīgajiem politikas līdzekļiem" at bounding box center [390, 254] width 582 height 30
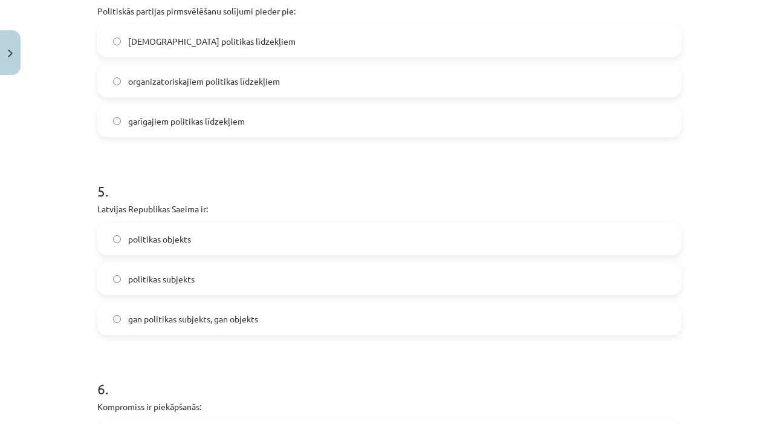
scroll to position [878, 0]
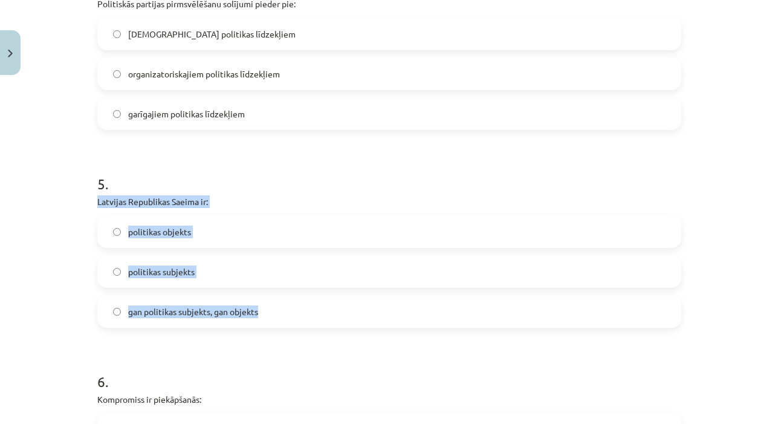
drag, startPoint x: 98, startPoint y: 200, endPoint x: 276, endPoint y: 311, distance: 209.8
click at [276, 311] on div "5 . Latvijas Republikas Saeima ir: politikas objekts politikas subjekts gan pol…" at bounding box center [389, 241] width 584 height 174
click at [290, 310] on label "gan politikas subjekts, gan objekts" at bounding box center [390, 311] width 582 height 30
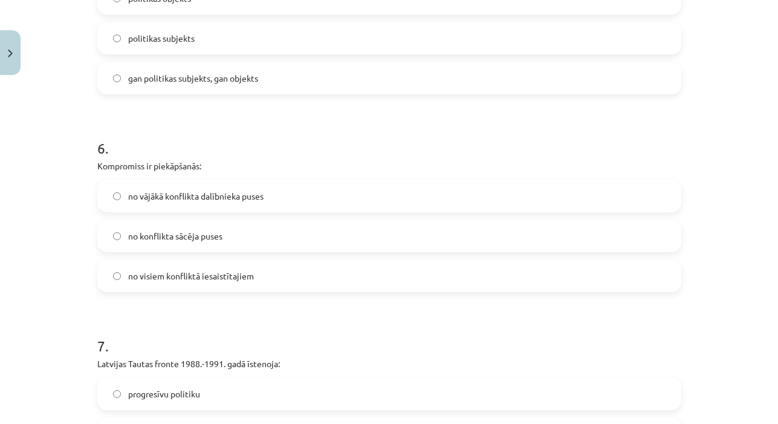
scroll to position [1115, 0]
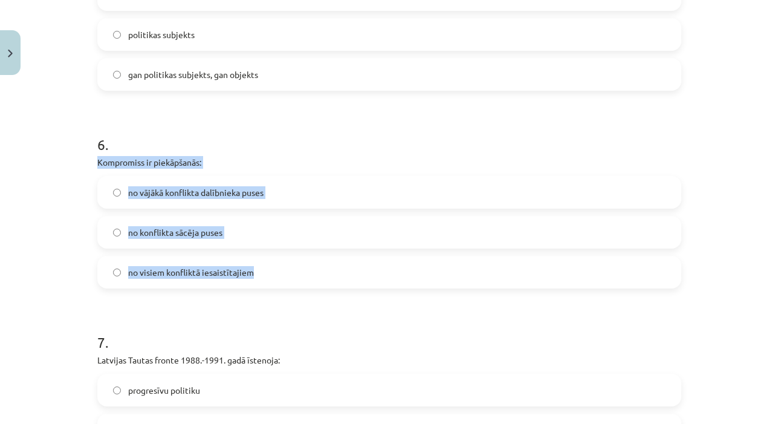
drag, startPoint x: 95, startPoint y: 161, endPoint x: 278, endPoint y: 272, distance: 213.8
click at [279, 272] on div "50 XP Saņemsi Grūts 587 pilda Apraksts Uzdevums Palīdzība 1 . Opozīcijas pilnīg…" at bounding box center [389, 78] width 599 height 2224
click at [282, 283] on label "no visiem konfliktā iesaistītajiem" at bounding box center [390, 272] width 582 height 30
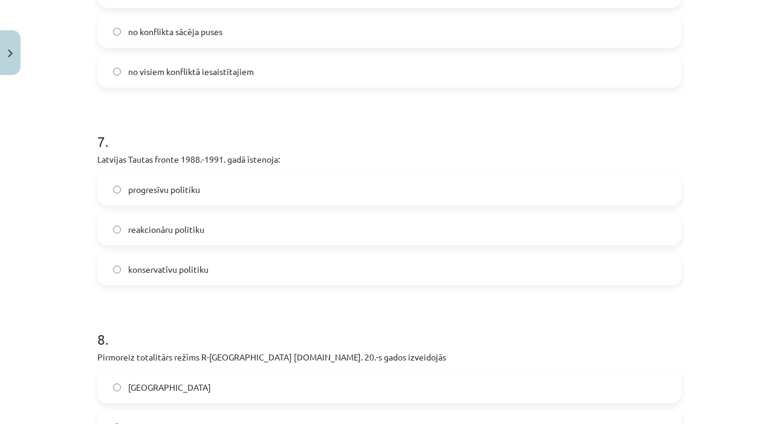
scroll to position [1320, 0]
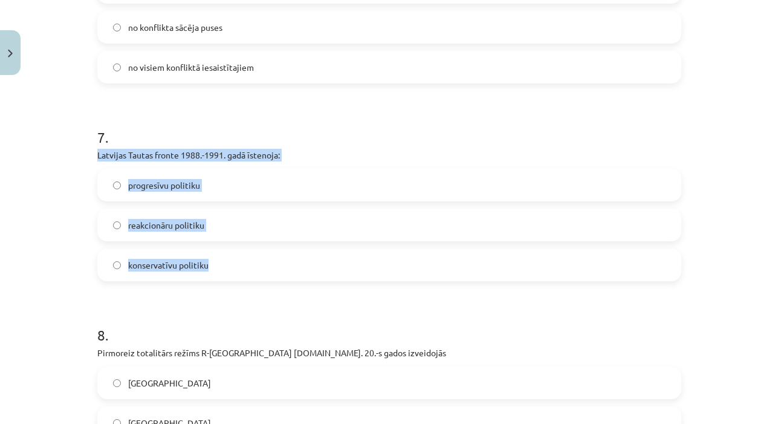
drag, startPoint x: 97, startPoint y: 154, endPoint x: 237, endPoint y: 265, distance: 178.6
click at [238, 265] on div "7 . Latvijas Tautas fronte 1988.-1991. gadā īstenoja: progresīvu politiku reakc…" at bounding box center [389, 195] width 584 height 174
click at [214, 188] on label "progresīvu politiku" at bounding box center [390, 185] width 582 height 30
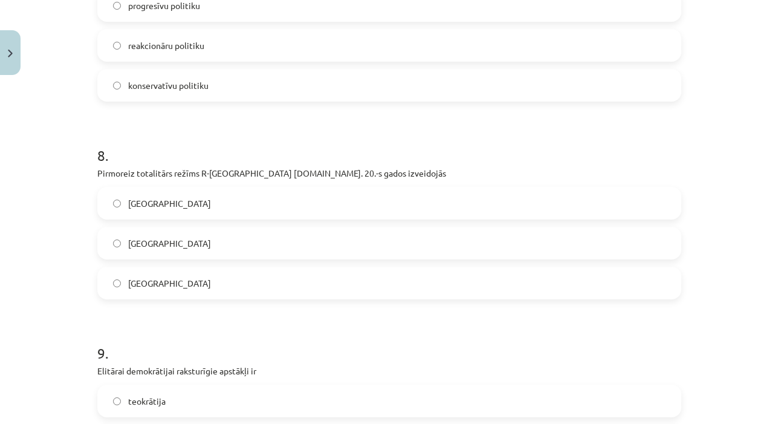
scroll to position [1510, 0]
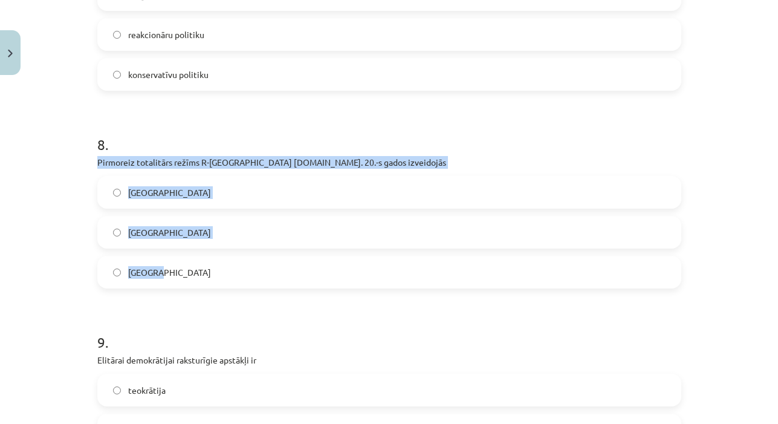
drag, startPoint x: 99, startPoint y: 160, endPoint x: 187, endPoint y: 278, distance: 146.5
click at [187, 278] on div "8 . Pirmoreiz totalitārs režīms R-[GEOGRAPHIC_DATA] [DOMAIN_NAME]. 20.-s gados …" at bounding box center [389, 202] width 584 height 174
click at [207, 278] on label "[GEOGRAPHIC_DATA]" at bounding box center [390, 272] width 582 height 30
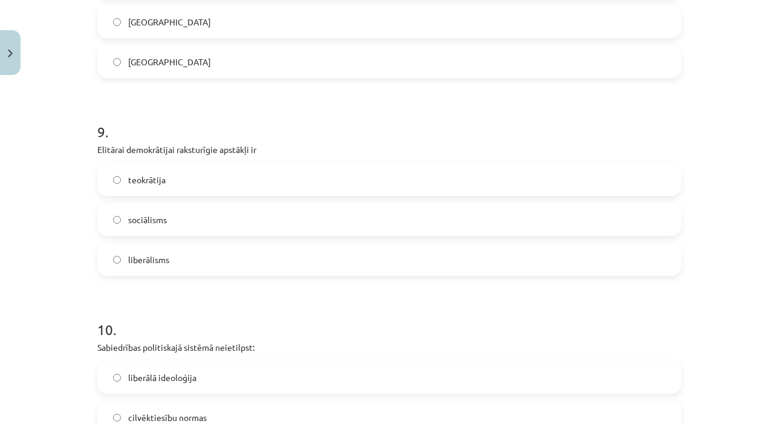
scroll to position [1747, 0]
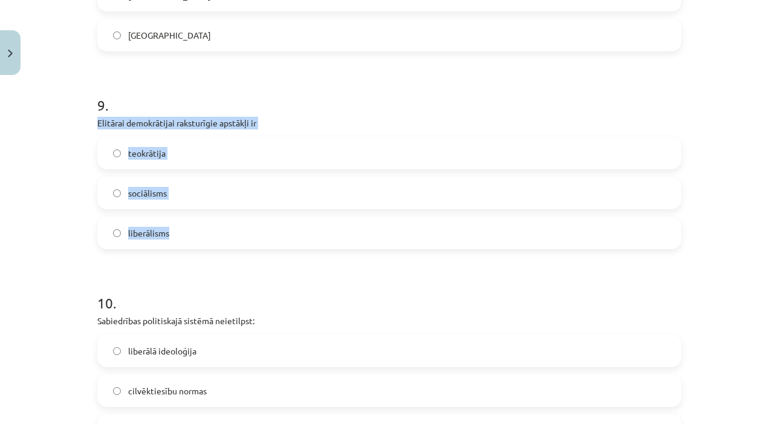
drag, startPoint x: 95, startPoint y: 120, endPoint x: 216, endPoint y: 241, distance: 171.1
click at [213, 235] on label "liberālisms" at bounding box center [390, 233] width 582 height 30
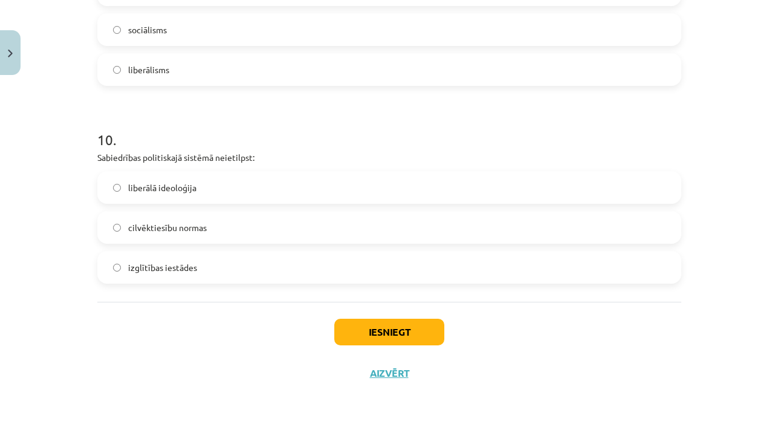
scroll to position [1912, 0]
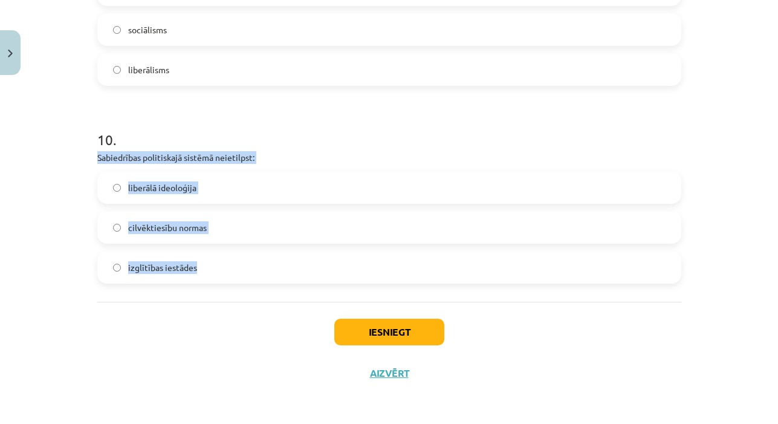
drag, startPoint x: 94, startPoint y: 152, endPoint x: 232, endPoint y: 281, distance: 188.7
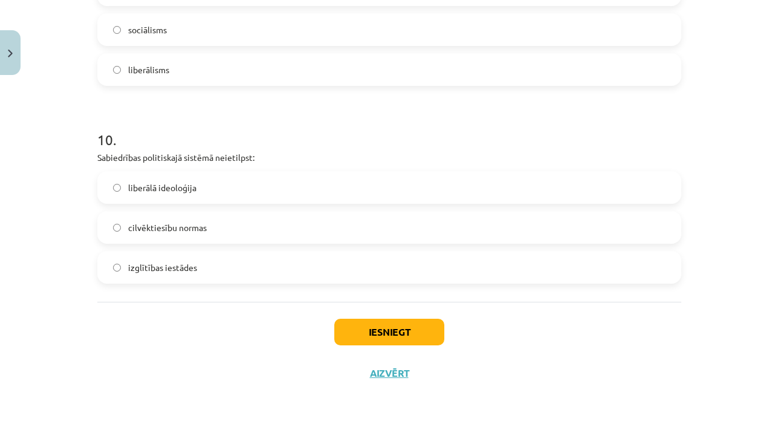
click at [236, 261] on label "izglītības iestādes" at bounding box center [390, 267] width 582 height 30
click at [371, 325] on button "Iesniegt" at bounding box center [389, 332] width 110 height 27
